Goal: Find specific page/section: Locate a particular part of the current website

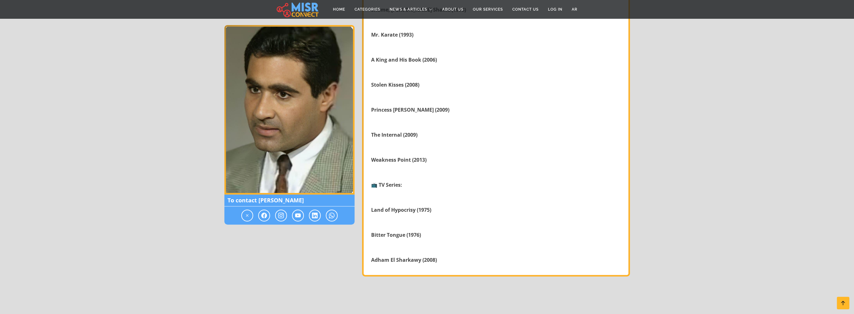
scroll to position [563, 0]
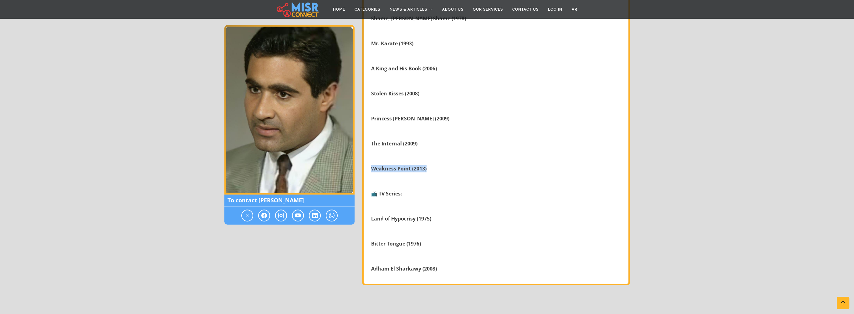
drag, startPoint x: 370, startPoint y: 166, endPoint x: 431, endPoint y: 167, distance: 60.4
copy strong "Weakness Point (2013)"
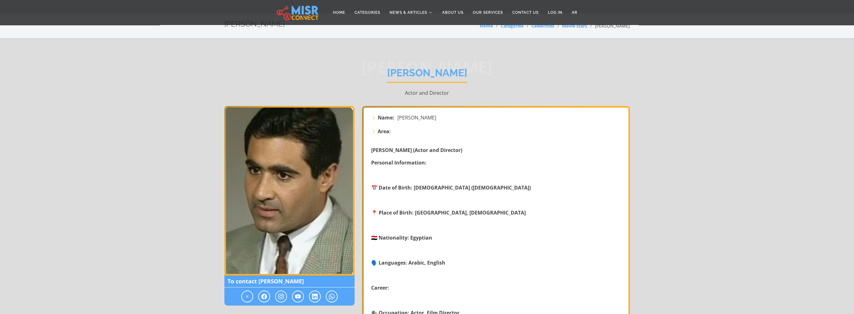
scroll to position [0, 0]
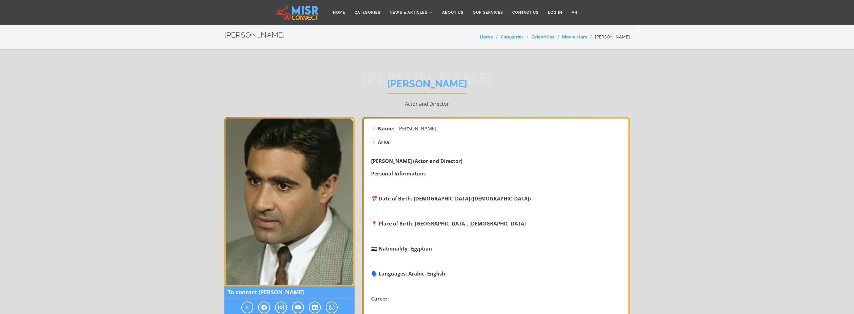
click at [426, 85] on h1 "[PERSON_NAME]" at bounding box center [427, 86] width 80 height 16
click at [274, 204] on img at bounding box center [289, 202] width 130 height 170
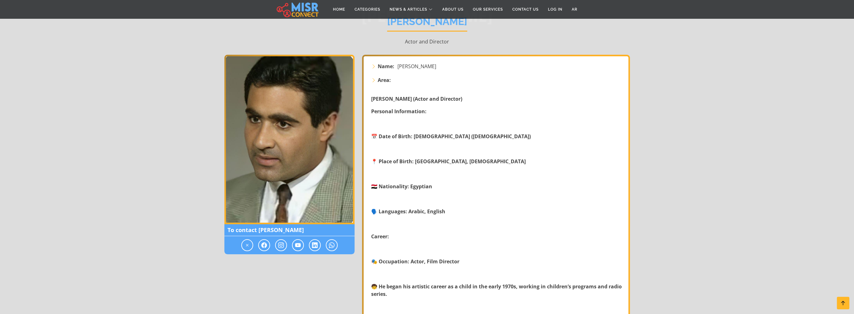
scroll to position [63, 0]
click at [332, 247] on icon at bounding box center [332, 245] width 6 height 8
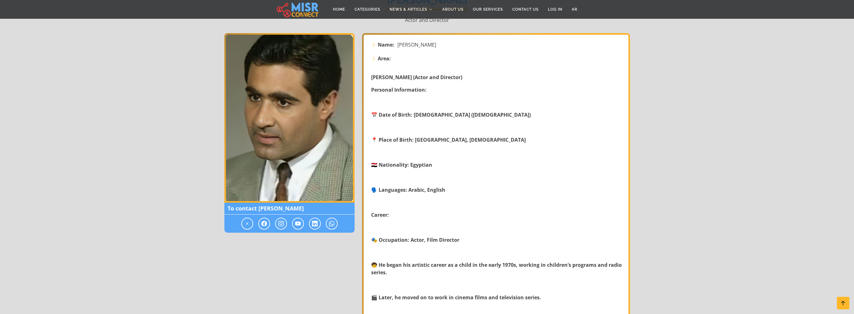
scroll to position [125, 0]
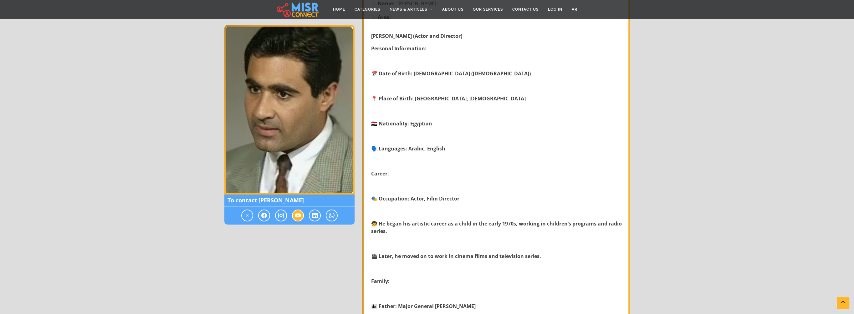
click at [295, 215] on icon at bounding box center [298, 216] width 6 height 8
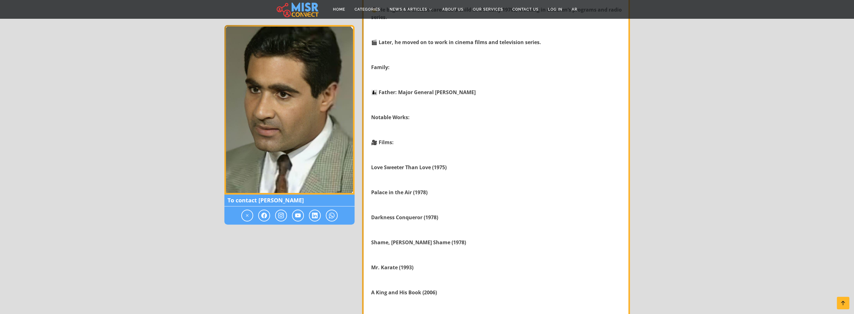
scroll to position [313, 0]
